Goal: Check status: Check status

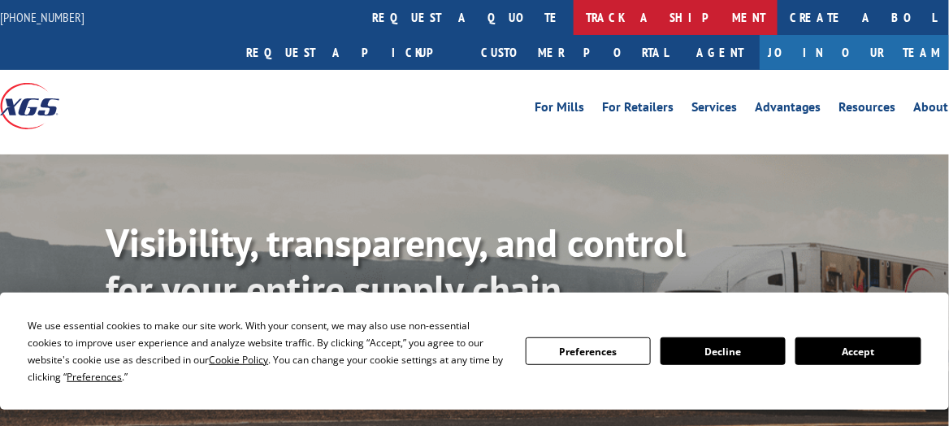
click at [574, 17] on link "track a shipment" at bounding box center [676, 17] width 204 height 35
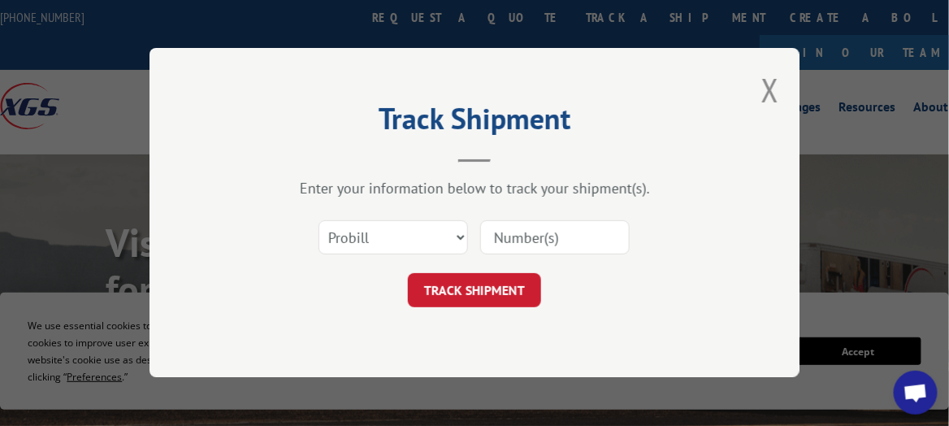
click at [524, 237] on input at bounding box center [554, 238] width 149 height 34
paste input "17479508"
type input "17479508"
click at [514, 288] on button "TRACK SHIPMENT" at bounding box center [474, 291] width 133 height 34
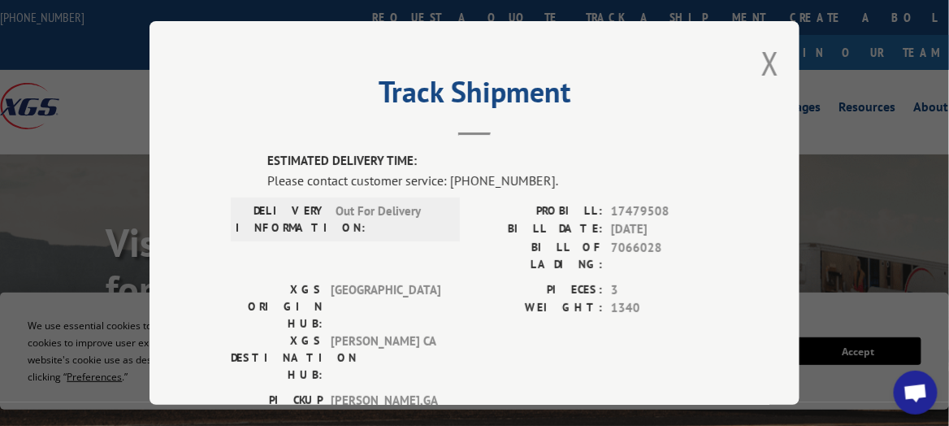
click at [740, 63] on div "Track Shipment ESTIMATED DELIVERY TIME: Please contact customer service: (844) …" at bounding box center [474, 212] width 650 height 383
click at [764, 63] on button "Close modal" at bounding box center [770, 62] width 18 height 43
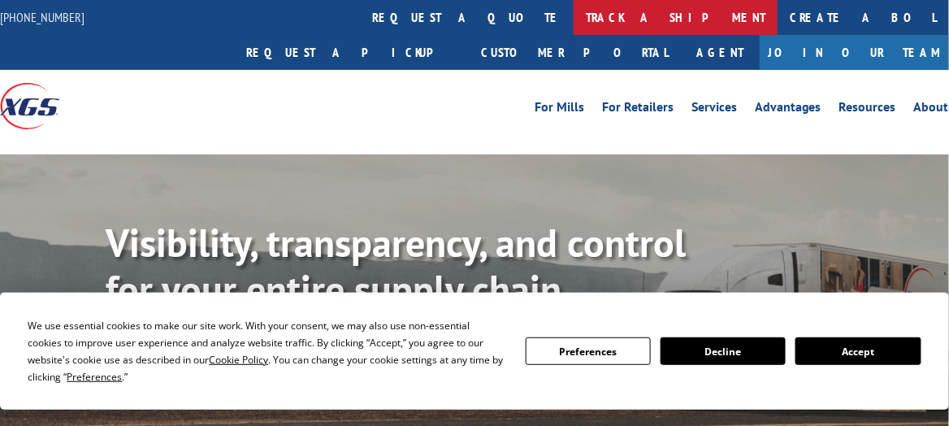
drag, startPoint x: 0, startPoint y: 0, endPoint x: 449, endPoint y: 23, distance: 449.9
click at [574, 23] on link "track a shipment" at bounding box center [676, 17] width 204 height 35
